Goal: Information Seeking & Learning: Learn about a topic

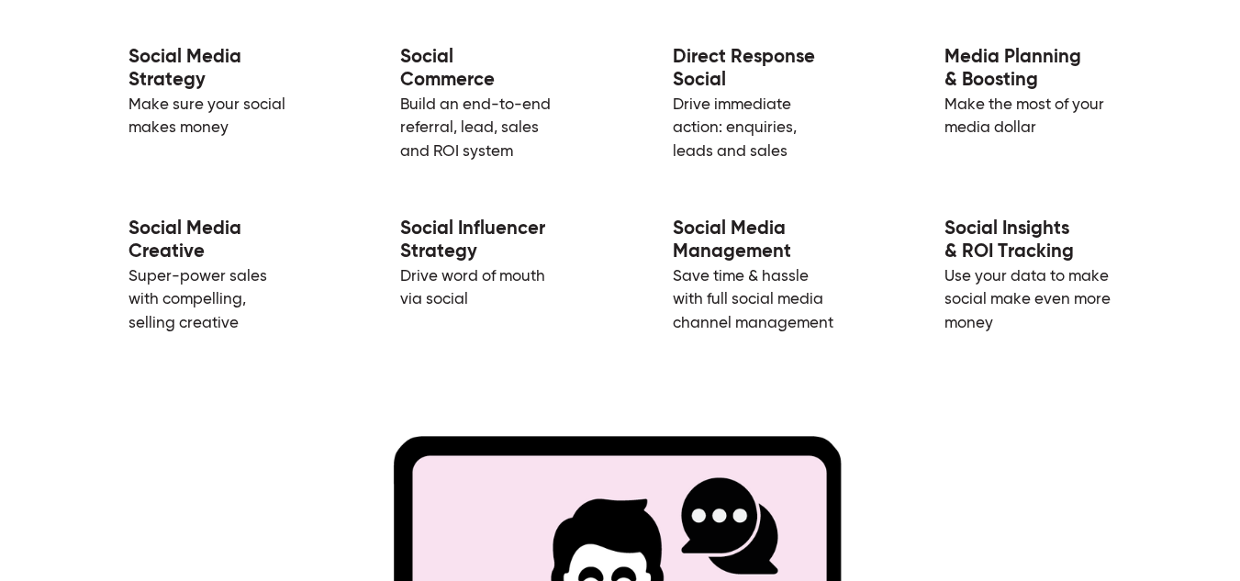
scroll to position [2948, 0]
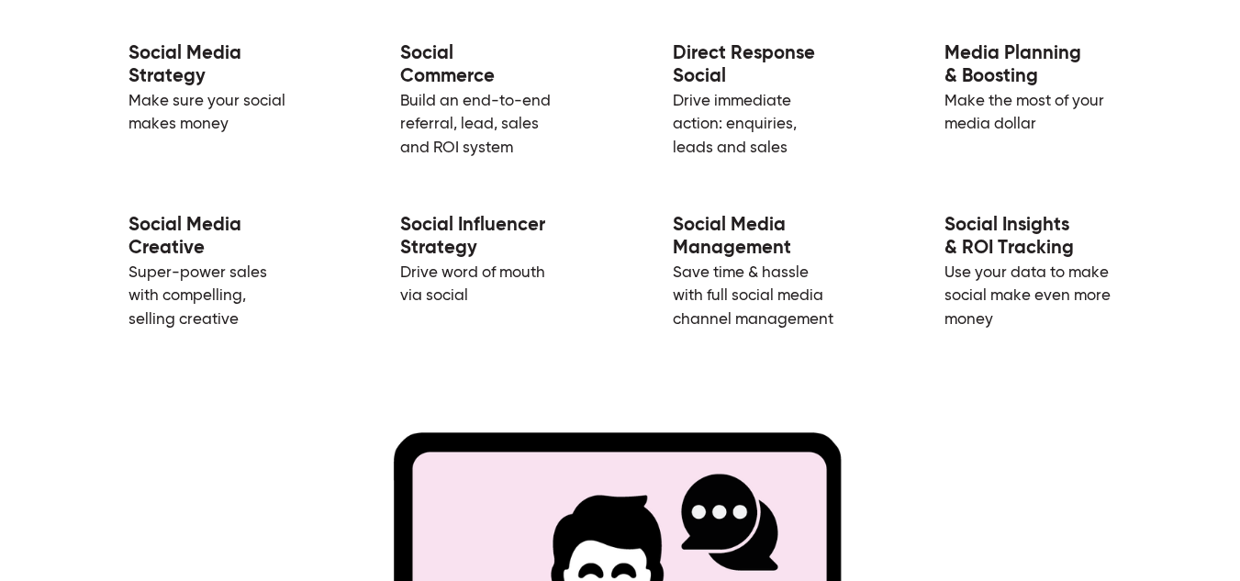
click at [170, 83] on link "Social Media Strategy" at bounding box center [184, 65] width 113 height 43
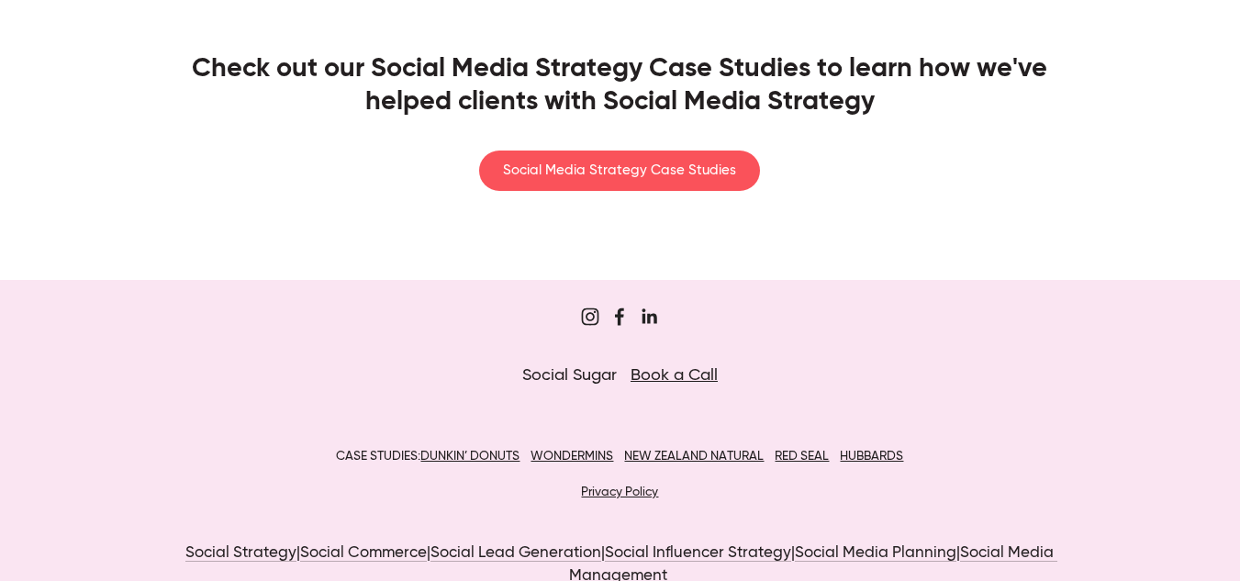
scroll to position [3890, 0]
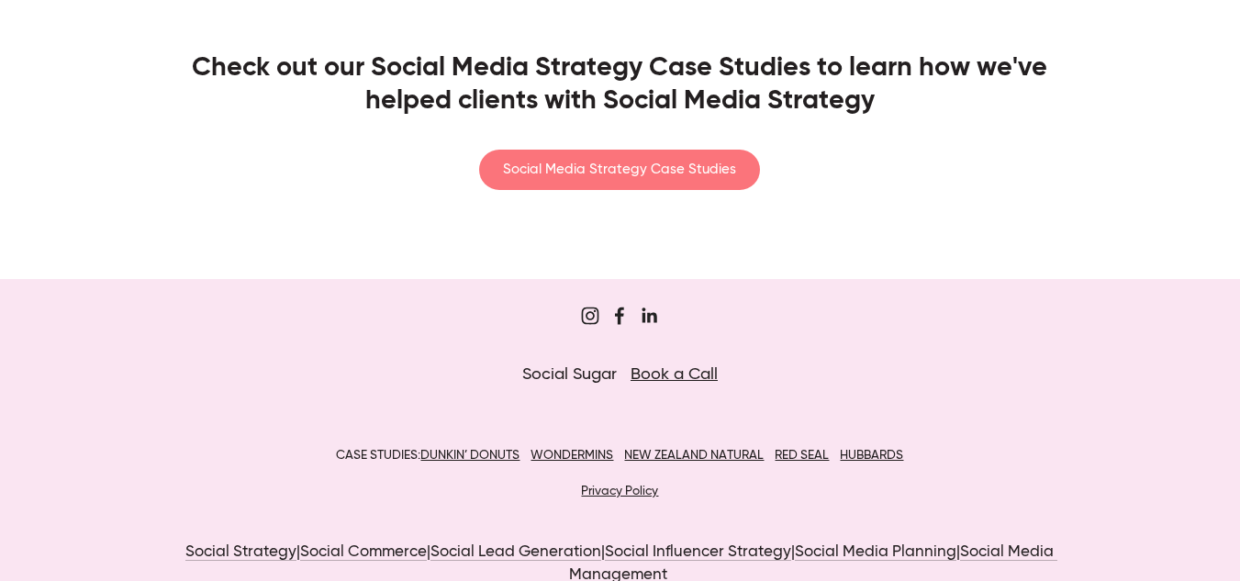
click at [611, 176] on link "Social Media Strategy Case Studies" at bounding box center [619, 170] width 281 height 40
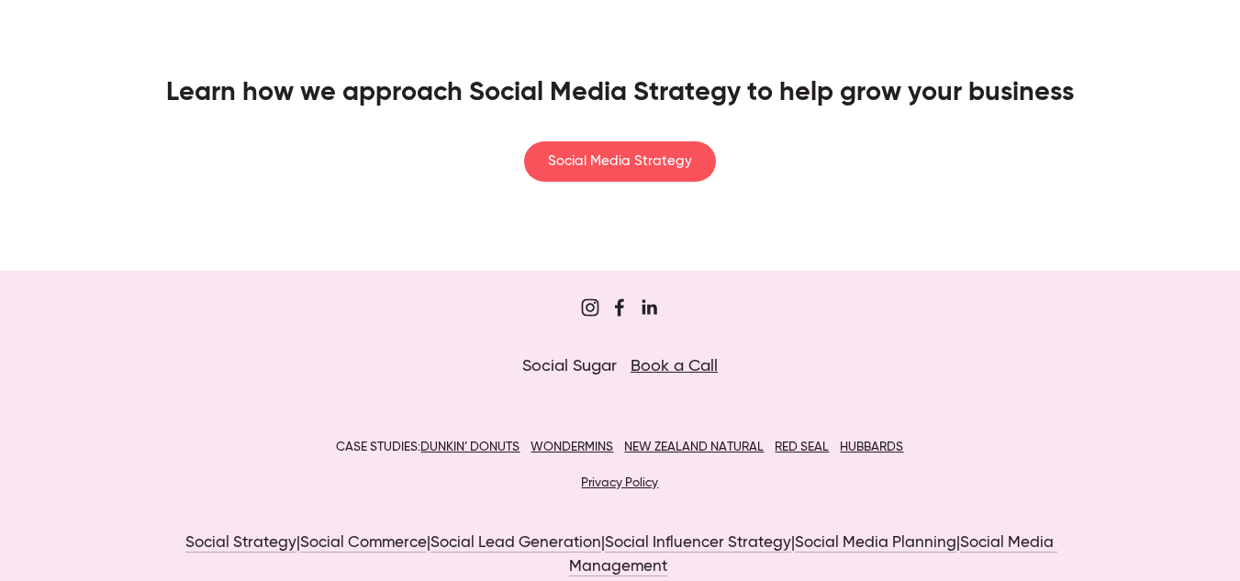
scroll to position [2958, 0]
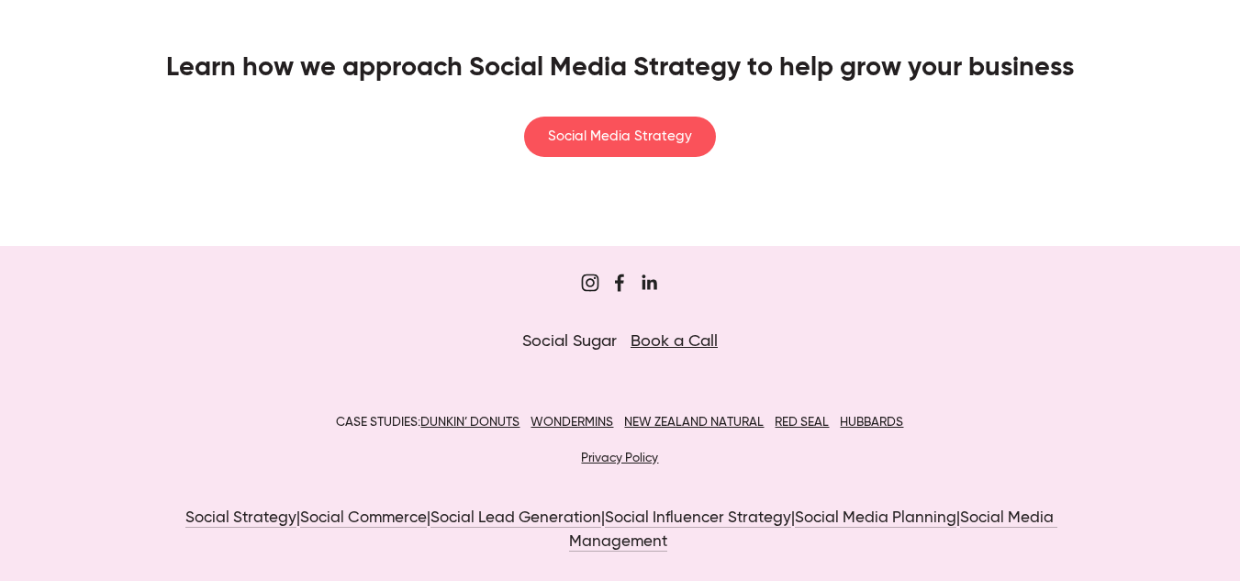
click at [484, 426] on u "DUNKIN’ DONUTS" at bounding box center [469, 422] width 99 height 13
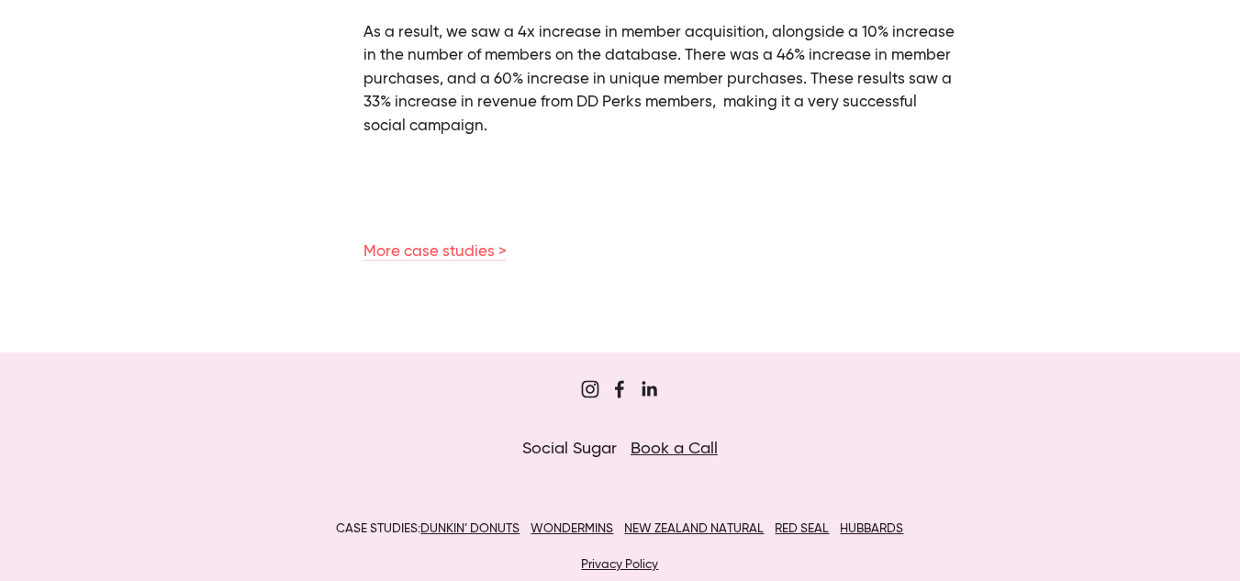
scroll to position [1478, 0]
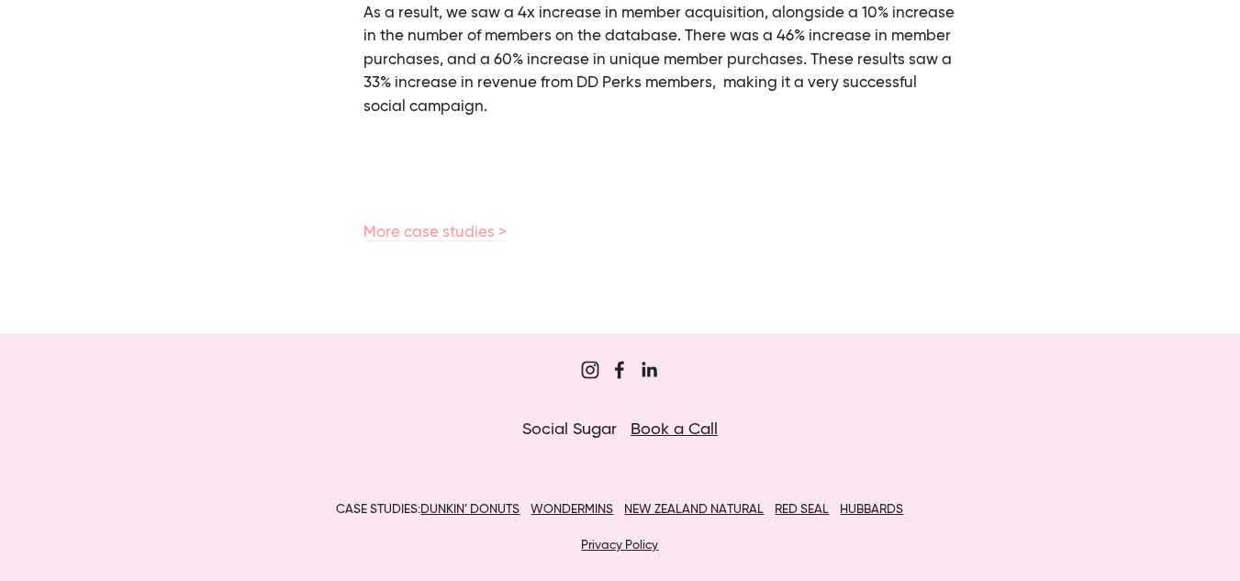
click at [438, 236] on link "More case studies >" at bounding box center [434, 233] width 143 height 17
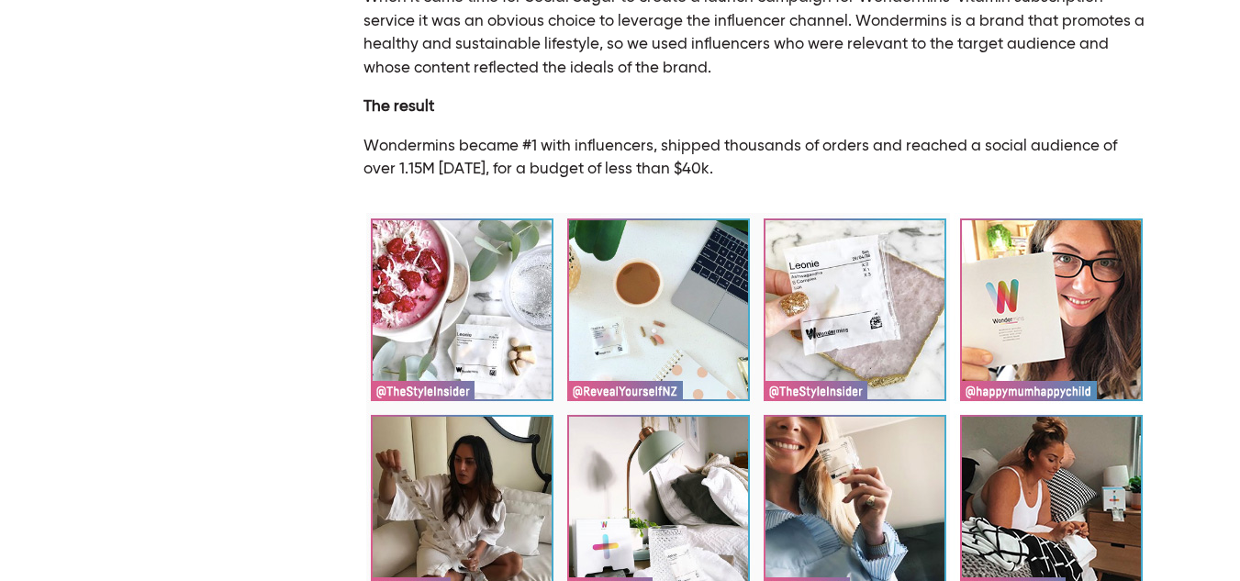
scroll to position [622, 0]
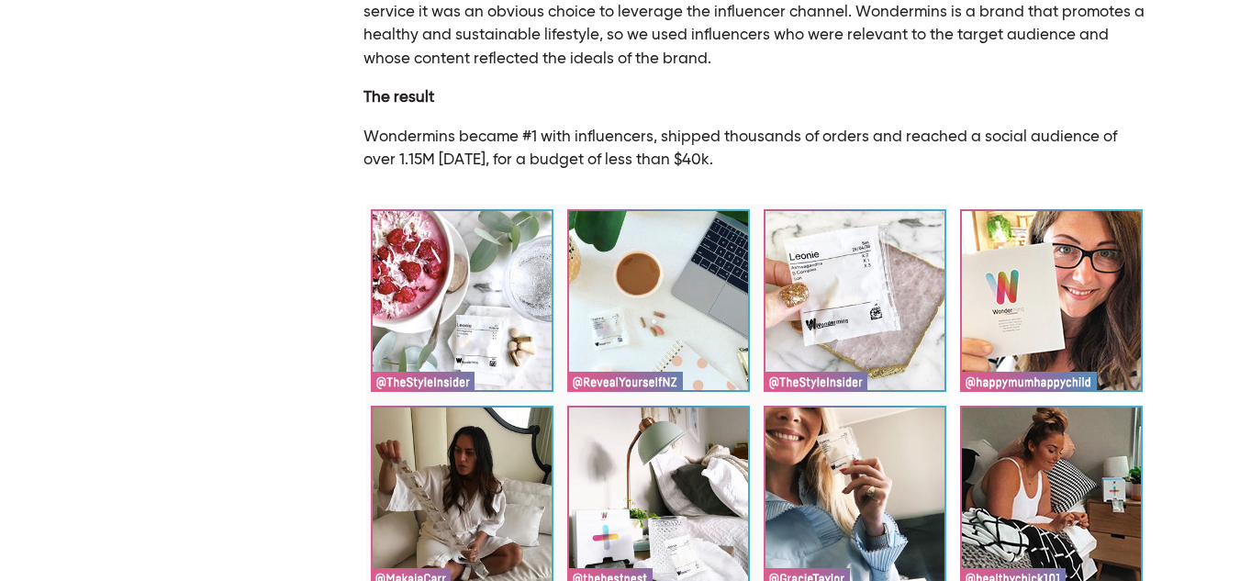
click at [503, 293] on img at bounding box center [756, 496] width 780 height 585
click at [491, 346] on img at bounding box center [756, 496] width 780 height 585
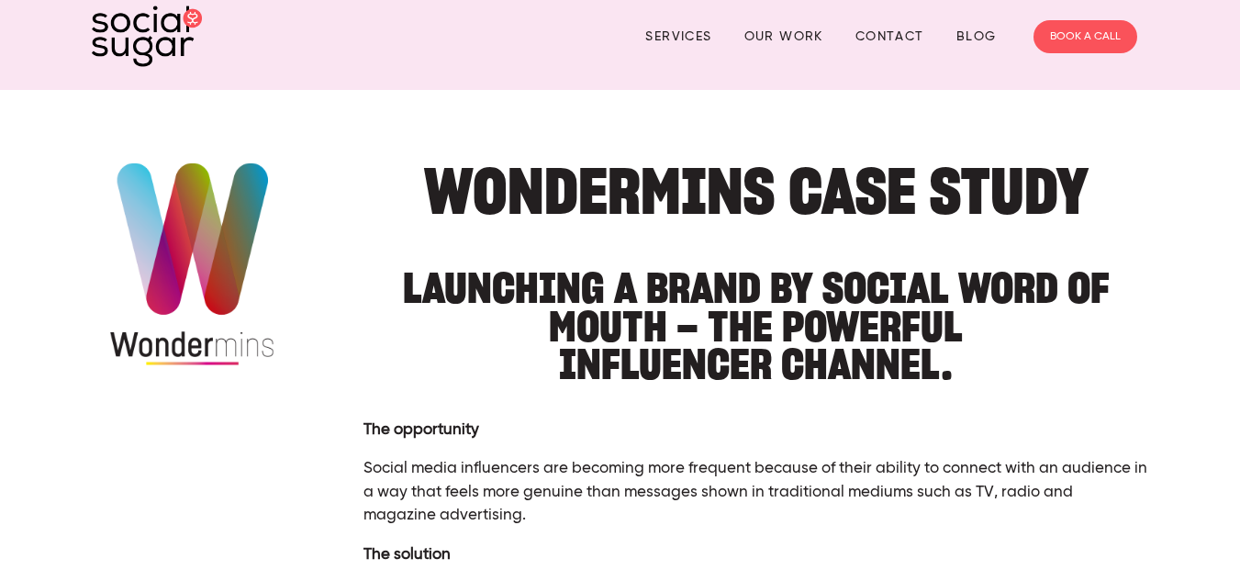
scroll to position [0, 0]
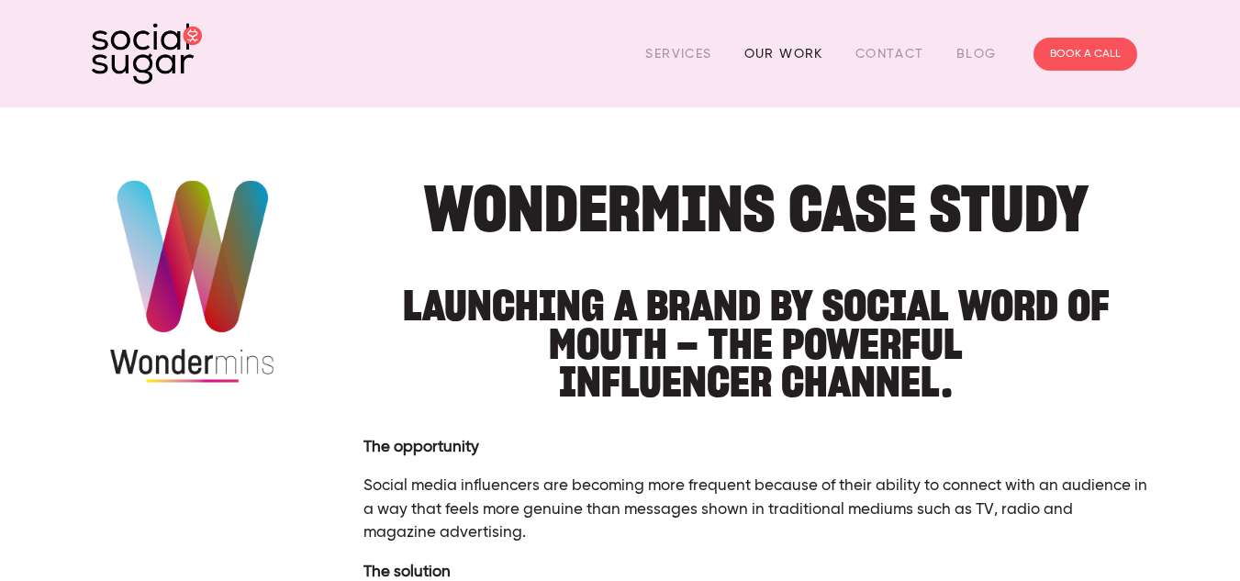
click at [781, 56] on link "Our Work" at bounding box center [783, 53] width 79 height 28
